Goal: Transaction & Acquisition: Purchase product/service

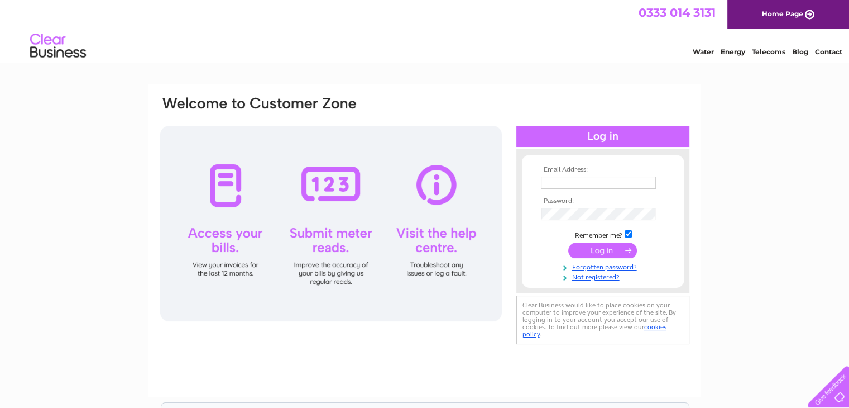
type input "pmgreenways@gmail.com"
click at [612, 252] on input "submit" at bounding box center [603, 250] width 69 height 16
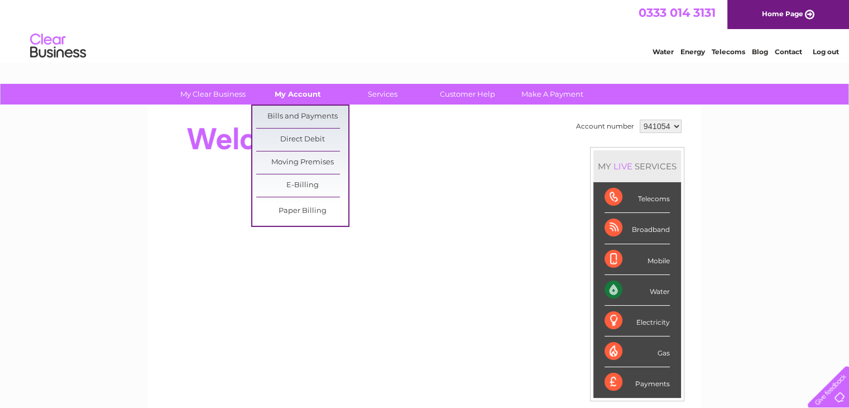
click at [275, 97] on link "My Account" at bounding box center [298, 94] width 92 height 21
click at [294, 123] on link "Bills and Payments" at bounding box center [302, 117] width 92 height 22
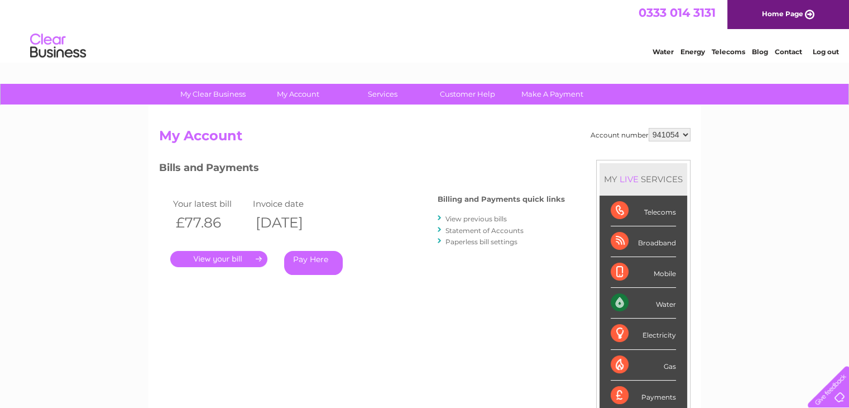
click at [677, 130] on select "941054 968136" at bounding box center [670, 134] width 42 height 13
select select "968136"
click at [649, 128] on select "941054 968136" at bounding box center [670, 134] width 42 height 13
click at [240, 251] on link "." at bounding box center [218, 259] width 97 height 16
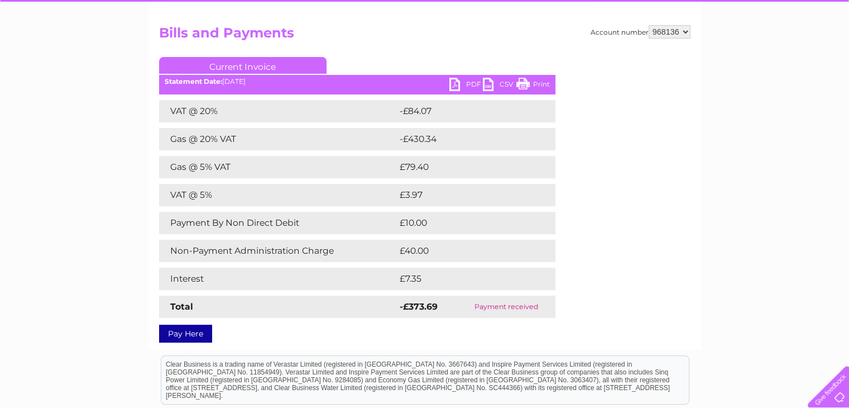
scroll to position [86, 0]
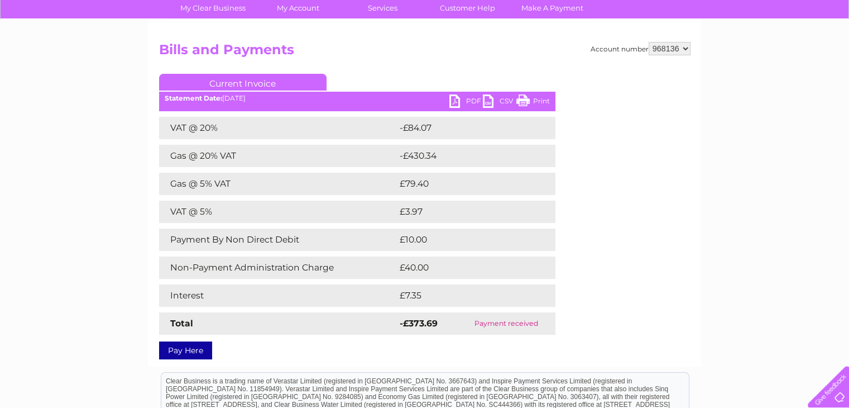
click at [457, 94] on link "PDF" at bounding box center [467, 102] width 34 height 16
click at [191, 350] on link "Pay Here" at bounding box center [185, 350] width 53 height 18
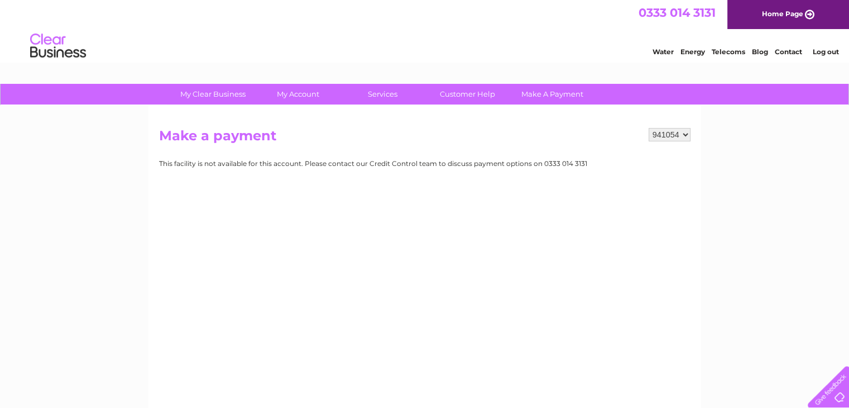
click at [685, 131] on select "941054 968136" at bounding box center [670, 134] width 42 height 13
select select "968136"
click at [649, 128] on select "941054 968136" at bounding box center [670, 134] width 42 height 13
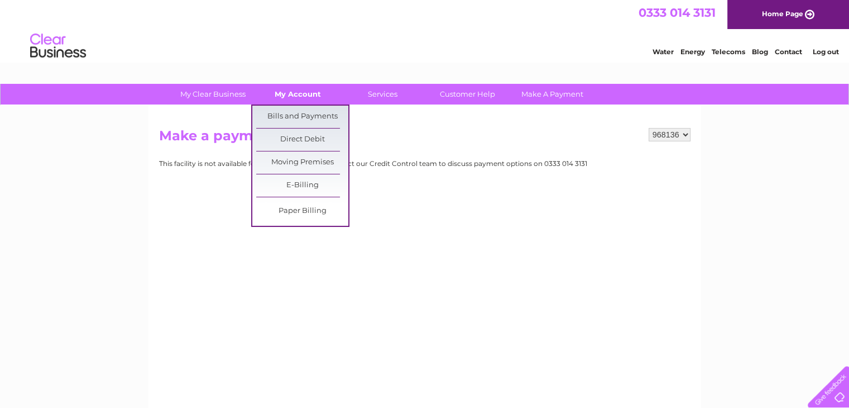
click at [303, 99] on link "My Account" at bounding box center [298, 94] width 92 height 21
click at [311, 108] on link "Bills and Payments" at bounding box center [302, 117] width 92 height 22
click at [307, 117] on link "Bills and Payments" at bounding box center [302, 117] width 92 height 22
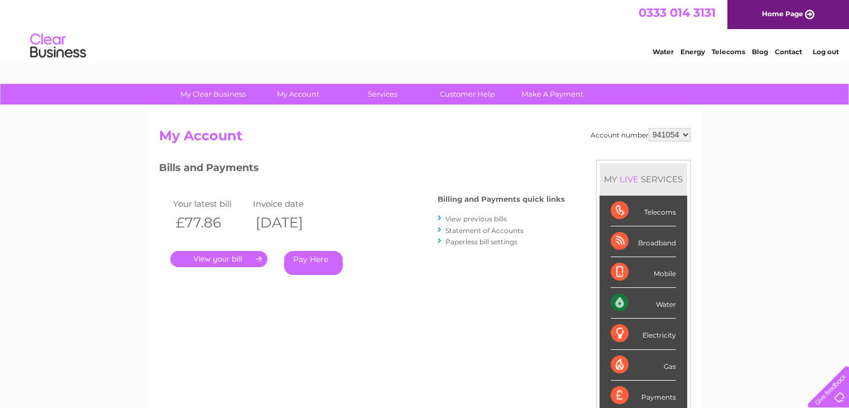
click at [686, 130] on select "941054 968136" at bounding box center [670, 134] width 42 height 13
select select "968136"
click at [649, 128] on select "941054 968136" at bounding box center [670, 134] width 42 height 13
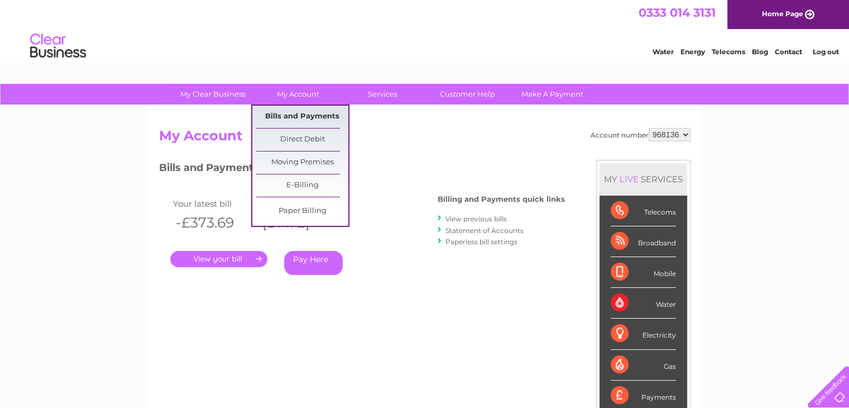
click at [307, 118] on link "Bills and Payments" at bounding box center [302, 117] width 92 height 22
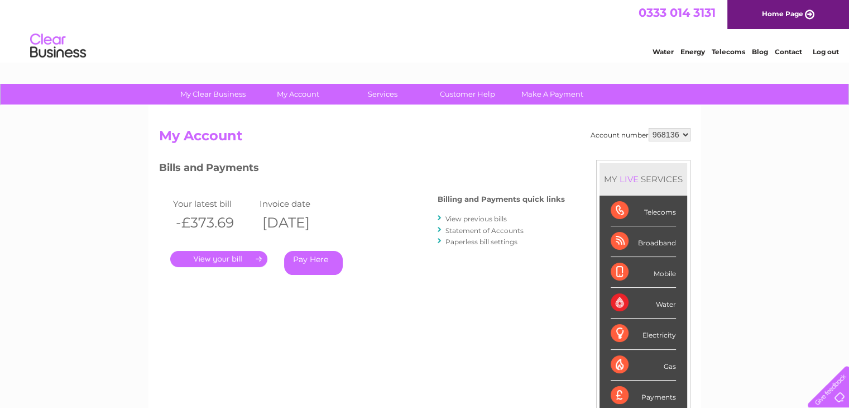
click at [324, 120] on div "Account number 941054 968136 My Account MY LIVE SERVICES Telecoms Broadband Mob…" at bounding box center [425, 291] width 553 height 370
click at [219, 255] on link "." at bounding box center [218, 259] width 97 height 16
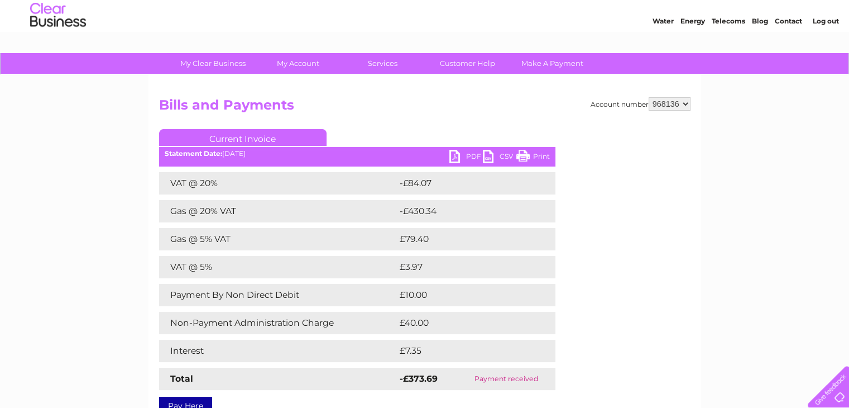
scroll to position [7, 0]
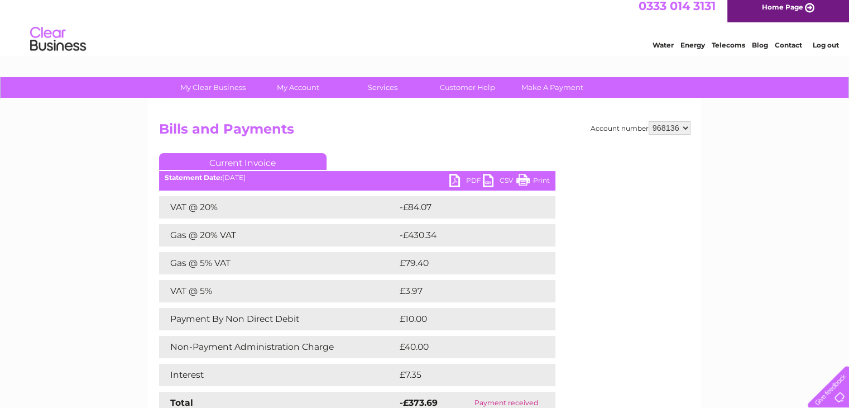
click at [472, 175] on link "PDF" at bounding box center [467, 182] width 34 height 16
